Goal: Use online tool/utility: Use online tool/utility

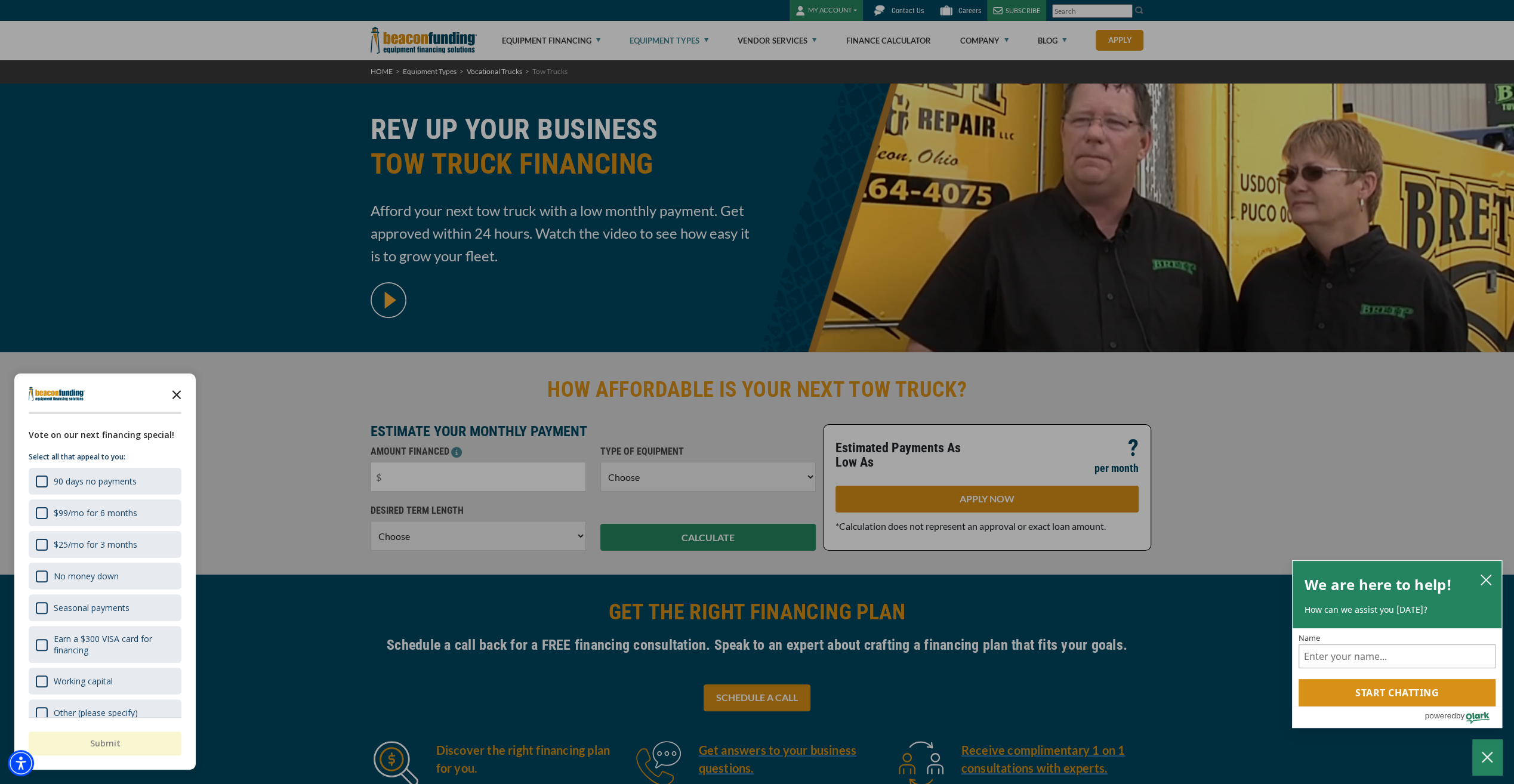
click at [178, 391] on icon "Close the survey" at bounding box center [176, 393] width 24 height 24
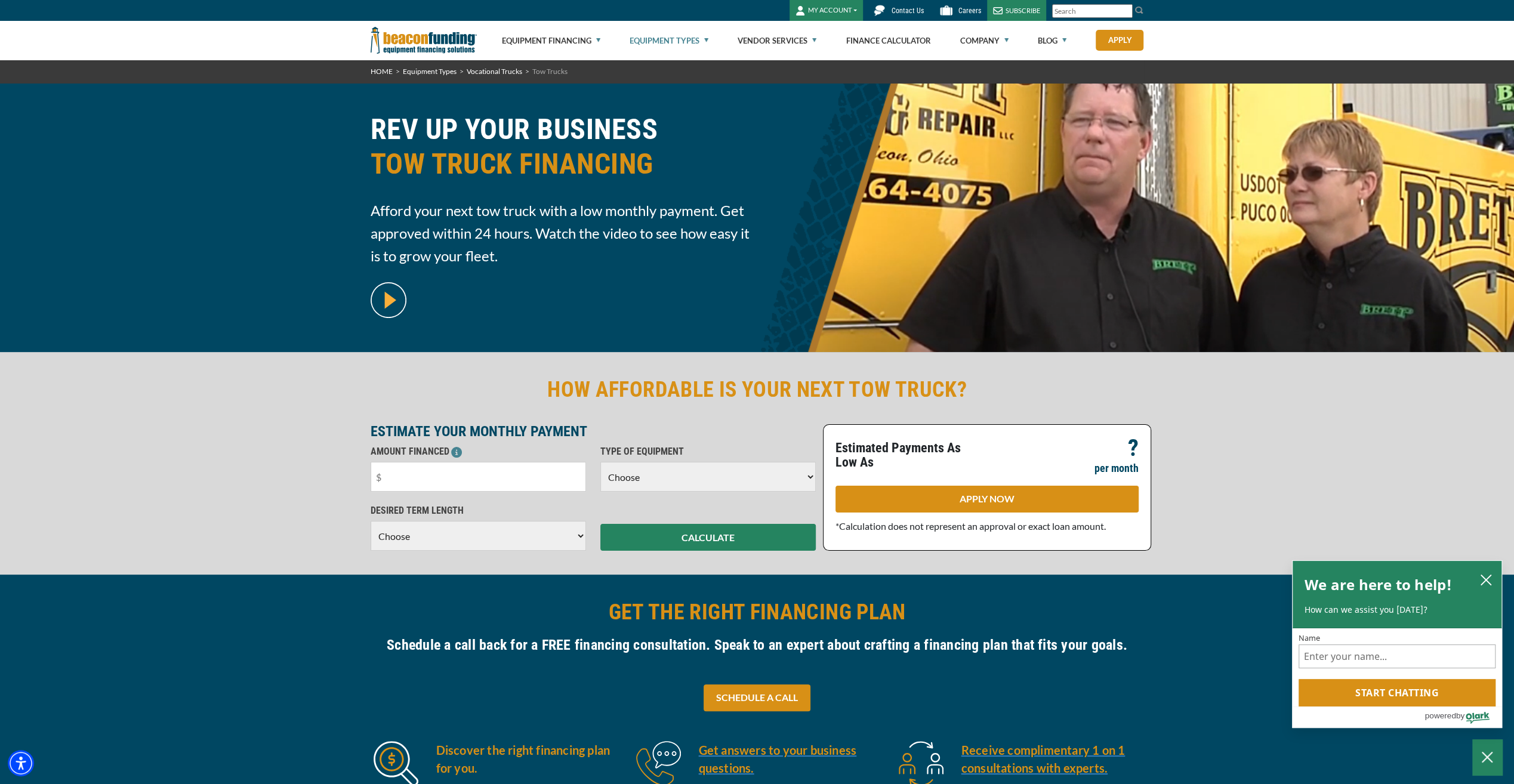
click at [574, 537] on select "Choose 36 Months 48 Months 60 Months" at bounding box center [478, 535] width 215 height 30
click at [422, 479] on input "text" at bounding box center [478, 476] width 215 height 30
type input "$60,000"
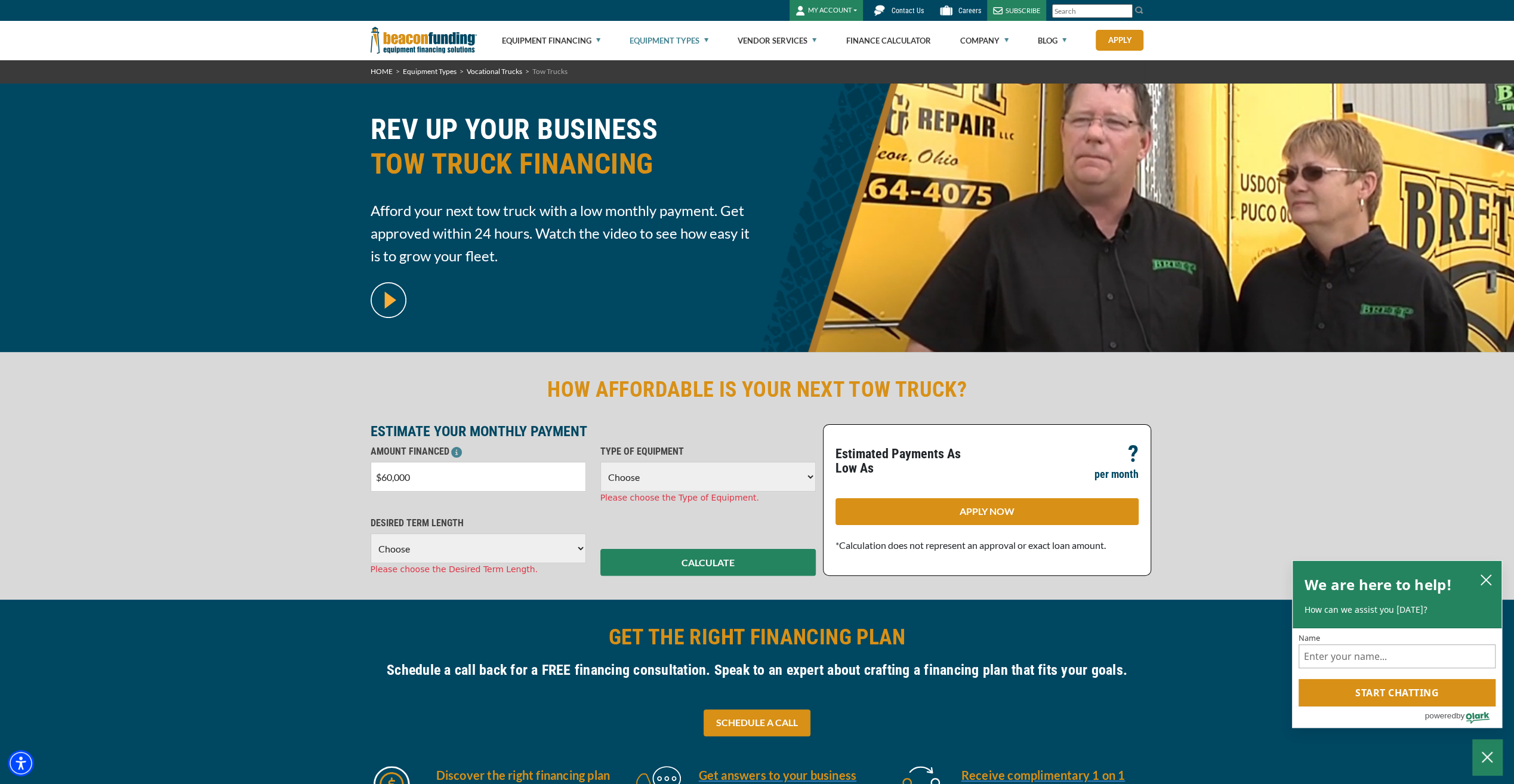
click at [760, 464] on select "Choose Backhoe Boom/Bucket Truck Chipper Commercial Mower Crane DTG/DTF Printin…" at bounding box center [708, 476] width 215 height 30
select select "5"
click at [600, 462] on select "Choose Backhoe Boom/Bucket Truck Chipper Commercial Mower Crane DTG/DTF Printin…" at bounding box center [708, 476] width 215 height 30
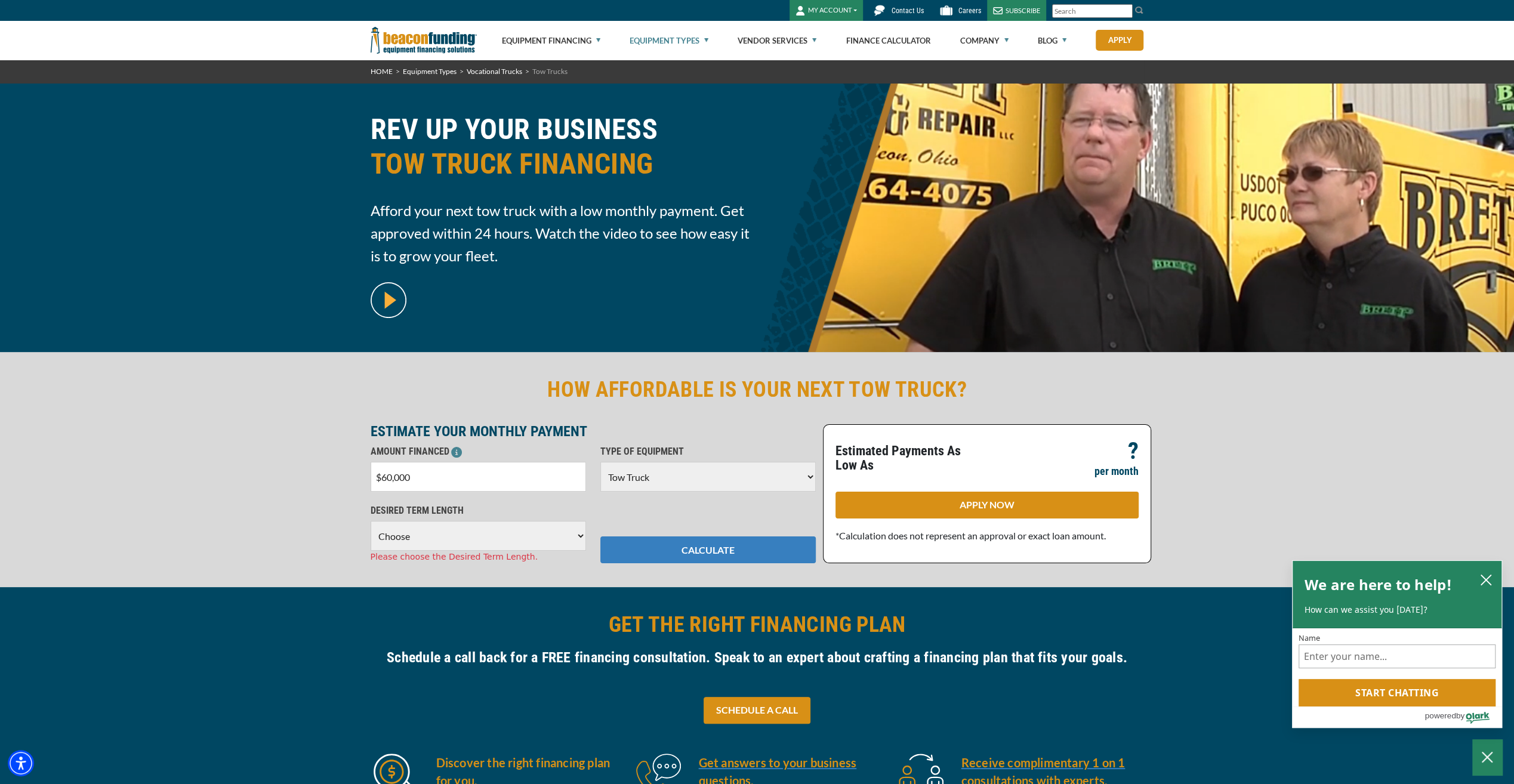
click at [708, 557] on button "CALCULATE" at bounding box center [708, 549] width 215 height 27
click at [566, 539] on select "Choose 36 Months 48 Months 60 Months" at bounding box center [478, 535] width 215 height 30
select select "60"
click at [370, 521] on select "Choose 36 Months 48 Months 60 Months" at bounding box center [478, 535] width 215 height 30
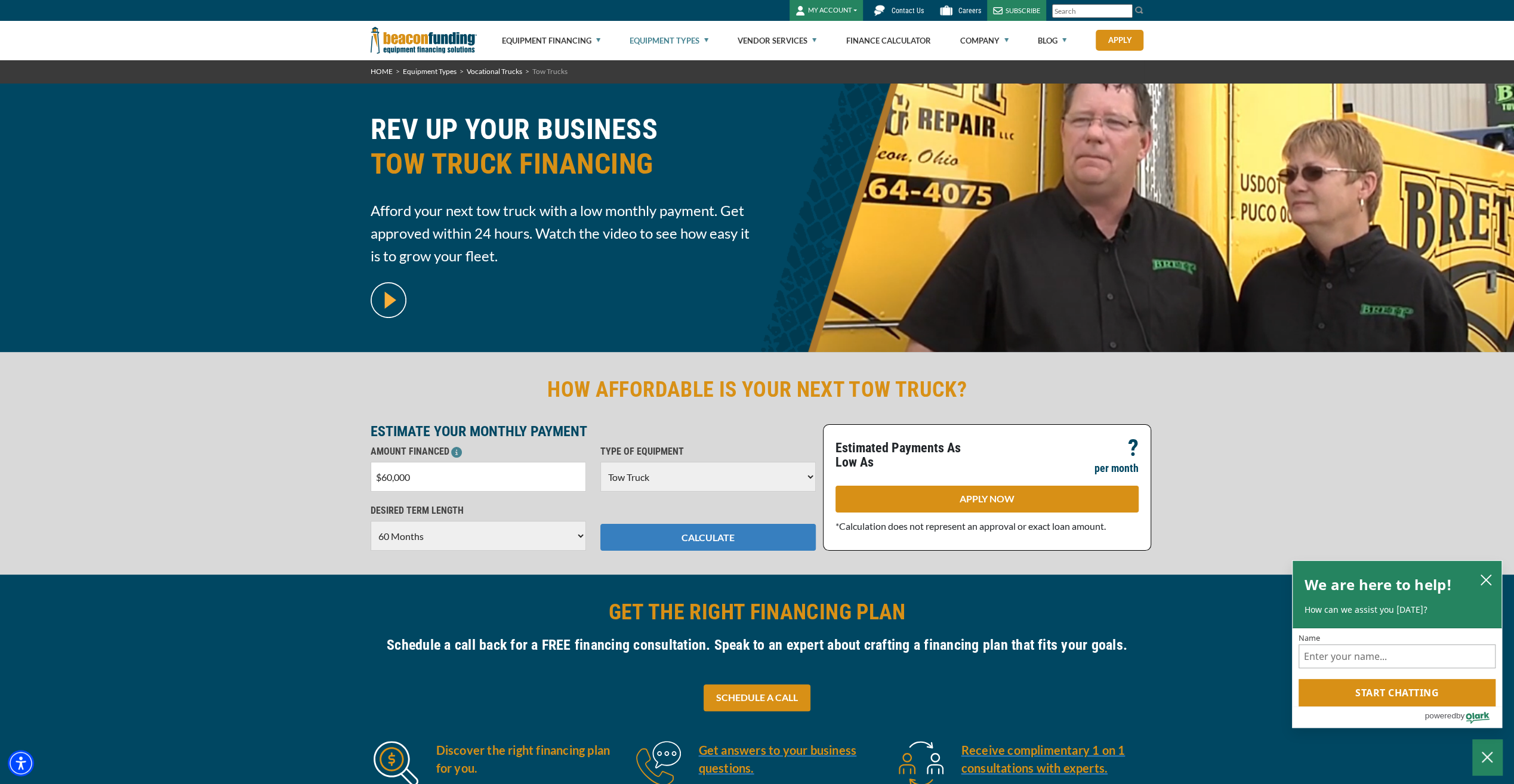
click at [752, 541] on button "CALCULATE" at bounding box center [708, 537] width 215 height 27
